Goal: Transaction & Acquisition: Book appointment/travel/reservation

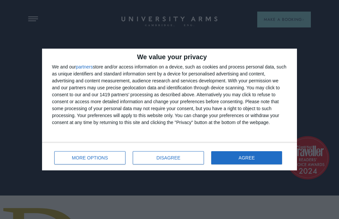
click at [92, 162] on button "MORE OPTIONS" at bounding box center [89, 157] width 71 height 13
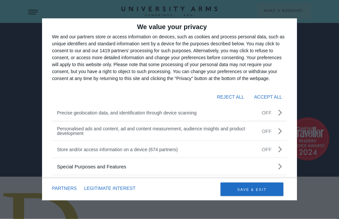
scroll to position [61, 0]
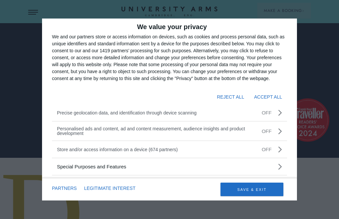
click at [256, 193] on button "SAVE & EXIT" at bounding box center [251, 190] width 63 height 14
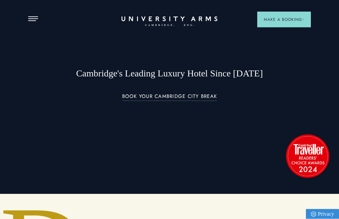
scroll to position [0, 0]
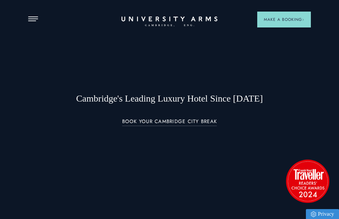
click at [33, 17] on button "Open Menu" at bounding box center [33, 19] width 10 height 5
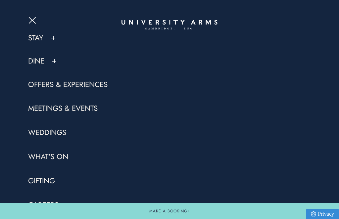
click at [31, 21] on span "Open Menu" at bounding box center [31, 22] width 4 height 4
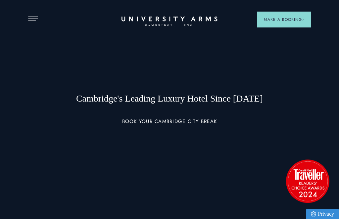
click at [32, 21] on span "Open Menu" at bounding box center [30, 21] width 5 height 1
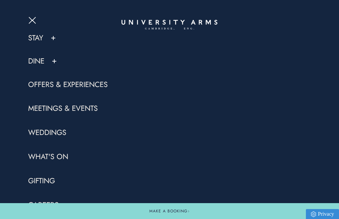
scroll to position [0, 0]
click at [51, 39] on button at bounding box center [53, 38] width 7 height 7
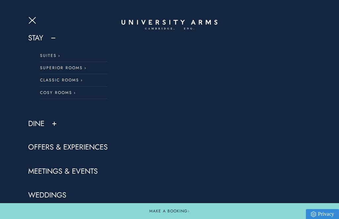
scroll to position [0, 0]
click at [39, 39] on link "Stay" at bounding box center [35, 38] width 15 height 10
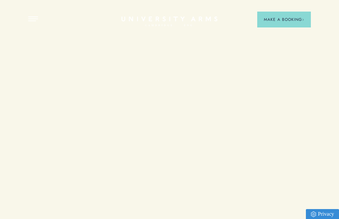
click at [33, 21] on button "Open Menu" at bounding box center [33, 19] width 10 height 5
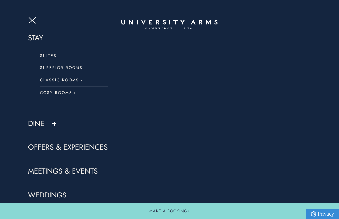
click at [169, 215] on button "Make a Booking" at bounding box center [169, 211] width 339 height 16
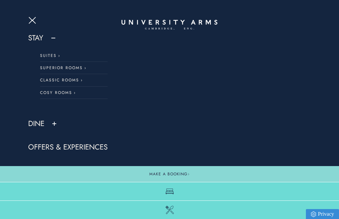
click at [170, 195] on icon at bounding box center [169, 191] width 8 height 8
